Goal: Task Accomplishment & Management: Complete application form

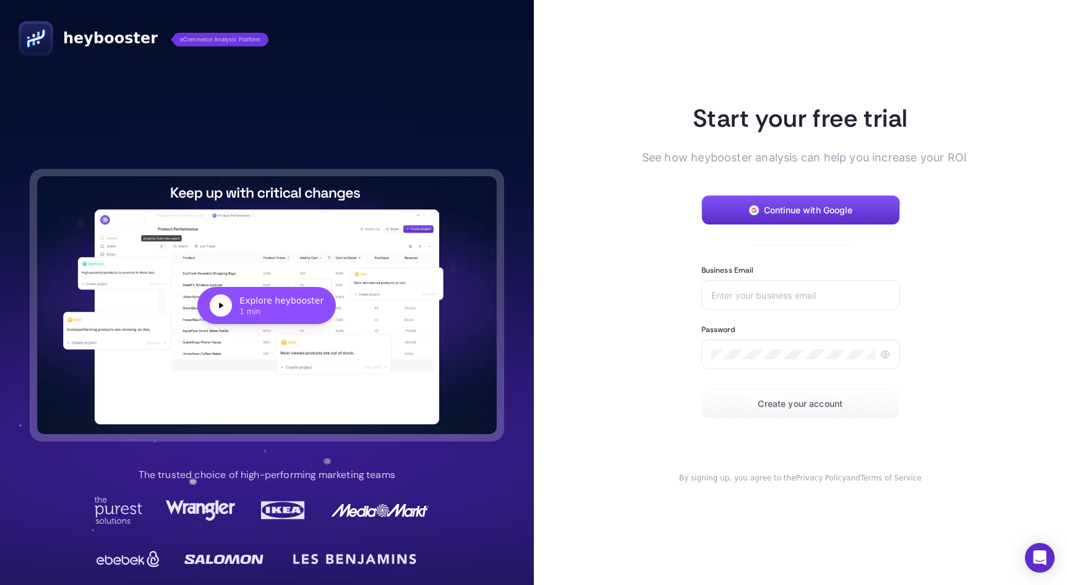
drag, startPoint x: 0, startPoint y: 0, endPoint x: 588, endPoint y: 204, distance: 622.0
click at [588, 204] on article "Start your free trial See how heybooster analysis can help you increase your RO…" at bounding box center [801, 292] width 534 height 585
